Goal: Task Accomplishment & Management: Use online tool/utility

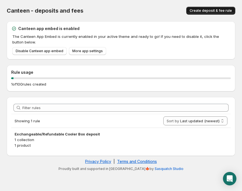
click at [206, 9] on span "Create deposit & fee rule" at bounding box center [210, 10] width 42 height 4
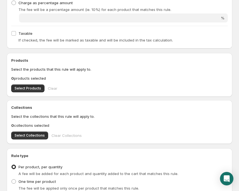
scroll to position [168, 0]
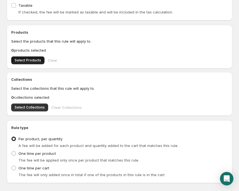
click at [29, 60] on span "Select Products" at bounding box center [28, 60] width 27 height 4
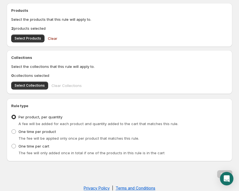
scroll to position [196, 0]
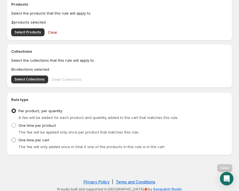
click at [15, 140] on span at bounding box center [13, 139] width 4 height 4
click at [12, 138] on input "One time per cart" at bounding box center [11, 137] width 0 height 0
radio input "true"
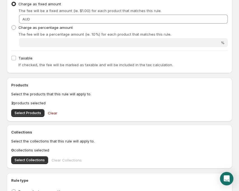
scroll to position [87, 0]
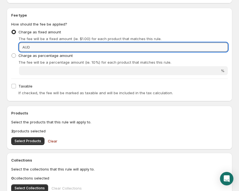
click at [213, 48] on input "Fixed amount" at bounding box center [130, 47] width 196 height 9
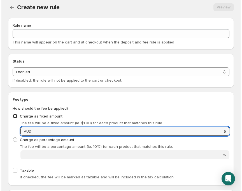
scroll to position [0, 0]
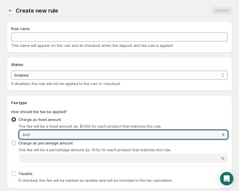
type input "5"
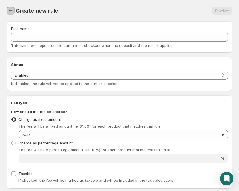
click at [10, 10] on icon "Settings" at bounding box center [11, 10] width 4 height 3
radio input "true"
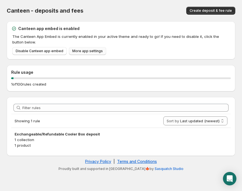
click at [93, 50] on span "More app settings" at bounding box center [87, 51] width 30 height 4
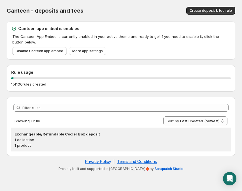
click at [36, 135] on h3 "Exchangeable/Refundable Cooler Box deposit" at bounding box center [121, 134] width 213 height 6
